Goal: Task Accomplishment & Management: Complete application form

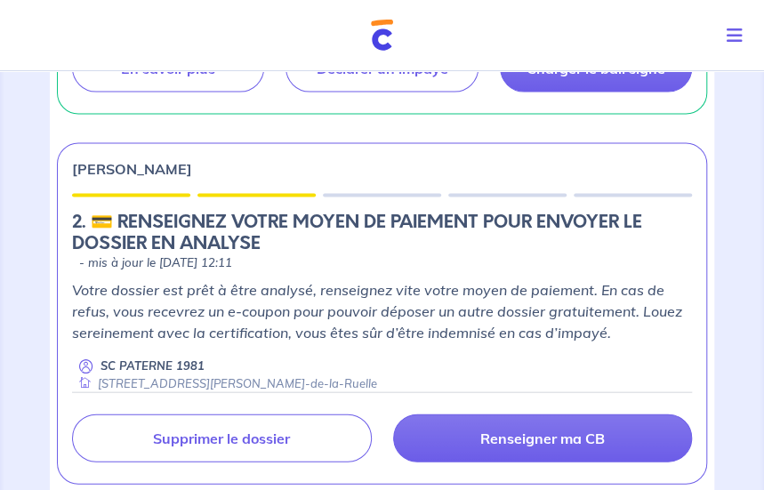
scroll to position [1156, 0]
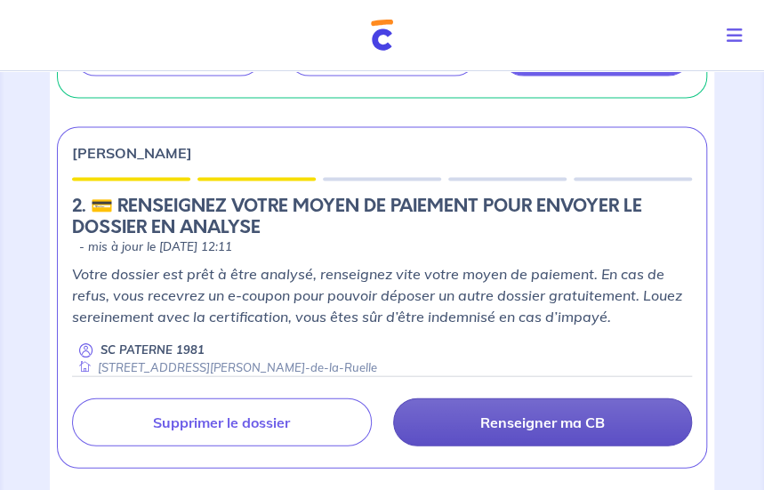
click at [541, 425] on p "Renseigner ma CB" at bounding box center [542, 422] width 124 height 18
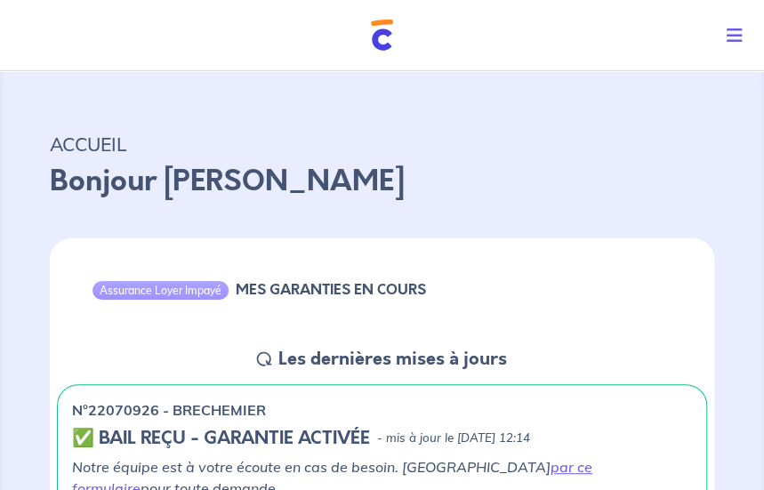
click at [731, 33] on icon "Toggle navigation" at bounding box center [734, 36] width 16 height 18
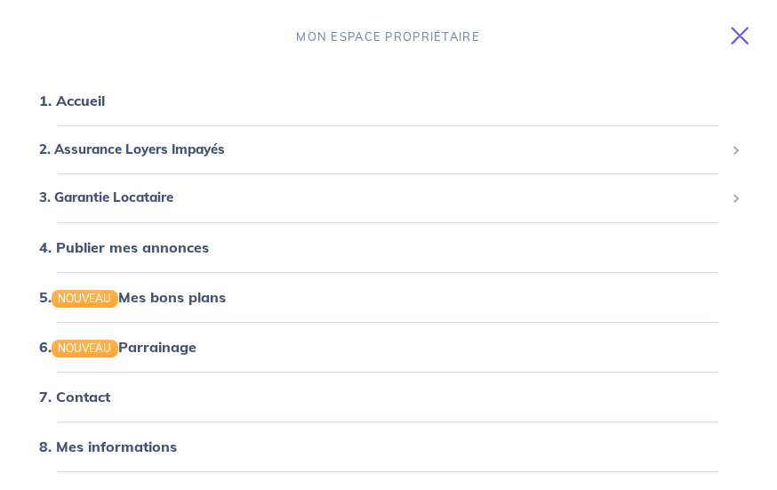
click at [740, 35] on icon "Toggle navigation" at bounding box center [740, 36] width 18 height 18
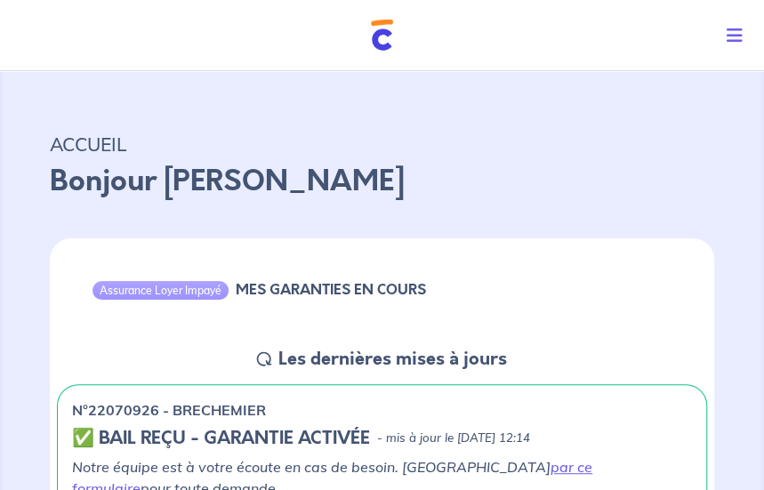
click at [66, 282] on div "Assurance Loyer Impayé MES GARANTIES EN COURS" at bounding box center [382, 292] width 664 height 109
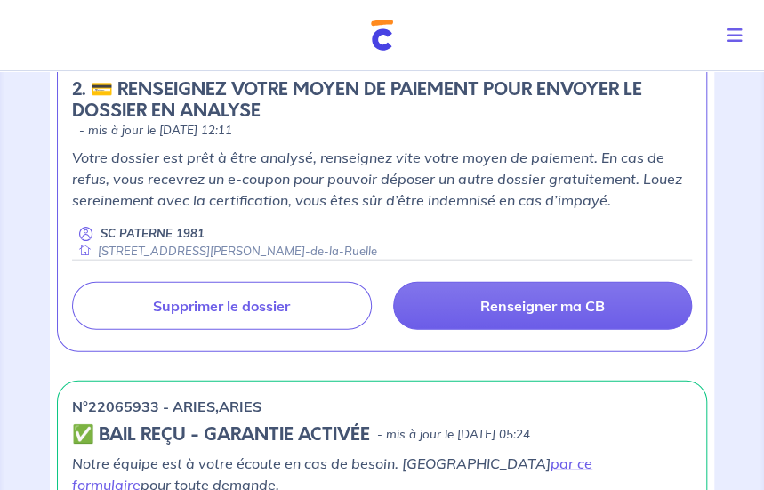
scroll to position [1244, 0]
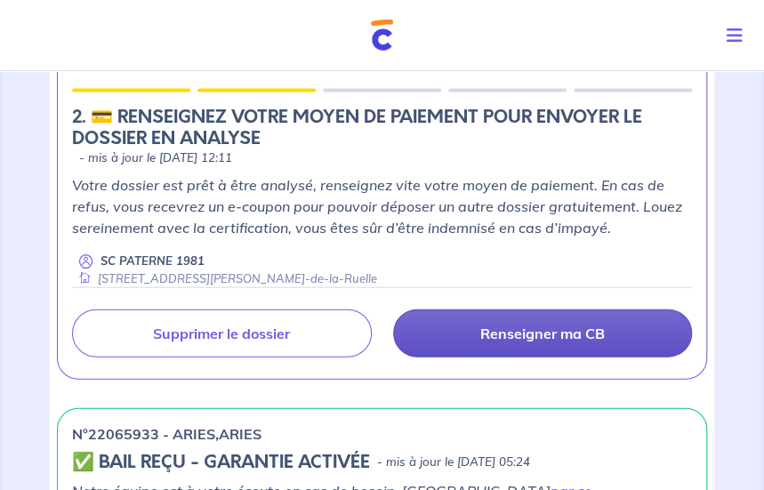
click at [542, 338] on link "Renseigner ma CB" at bounding box center [543, 333] width 300 height 48
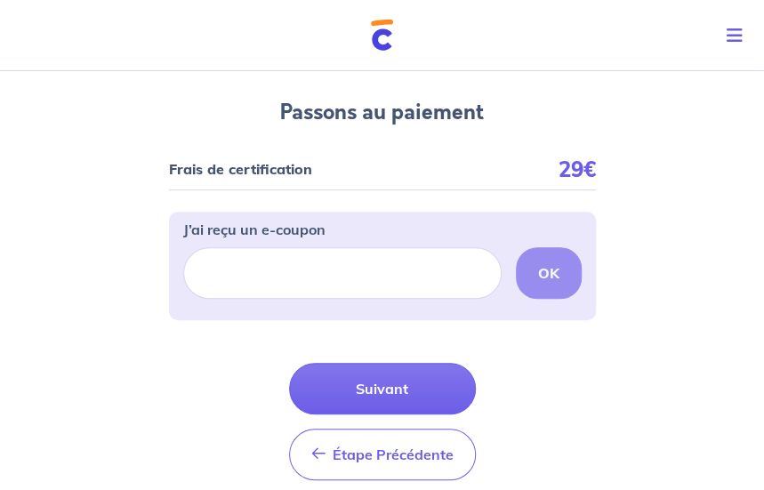
scroll to position [178, 0]
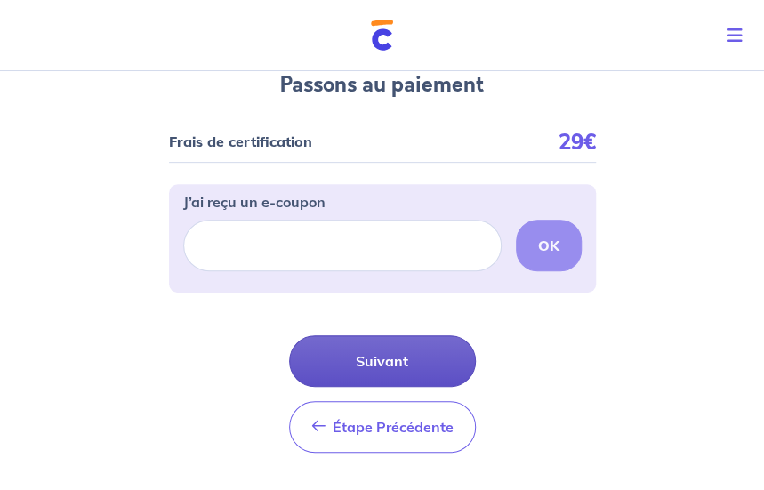
click at [339, 355] on button "Suivant" at bounding box center [382, 361] width 187 height 52
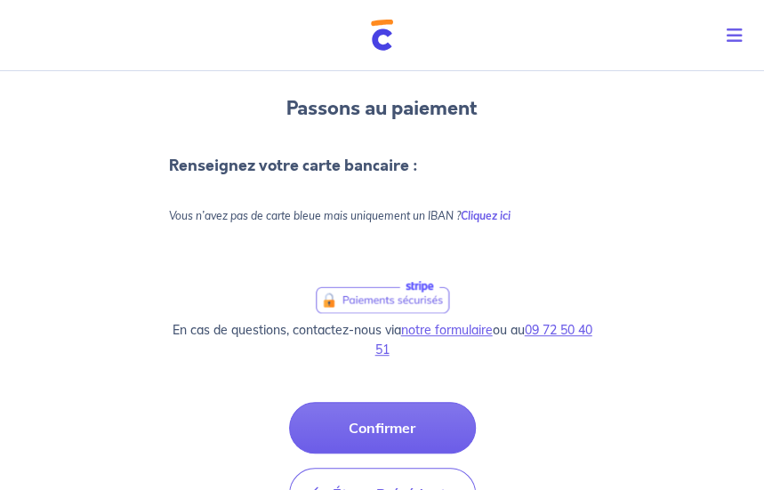
scroll to position [178, 0]
